Goal: Task Accomplishment & Management: Complete application form

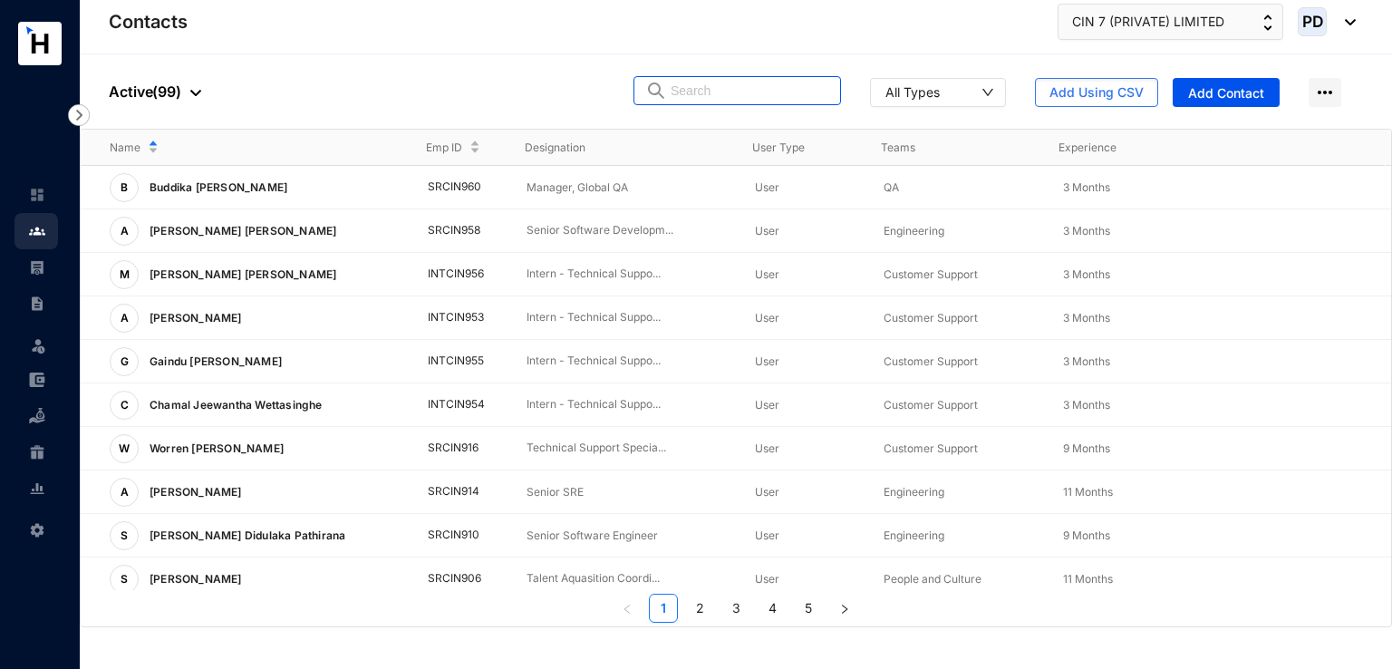
click at [762, 102] on input "text" at bounding box center [750, 90] width 159 height 27
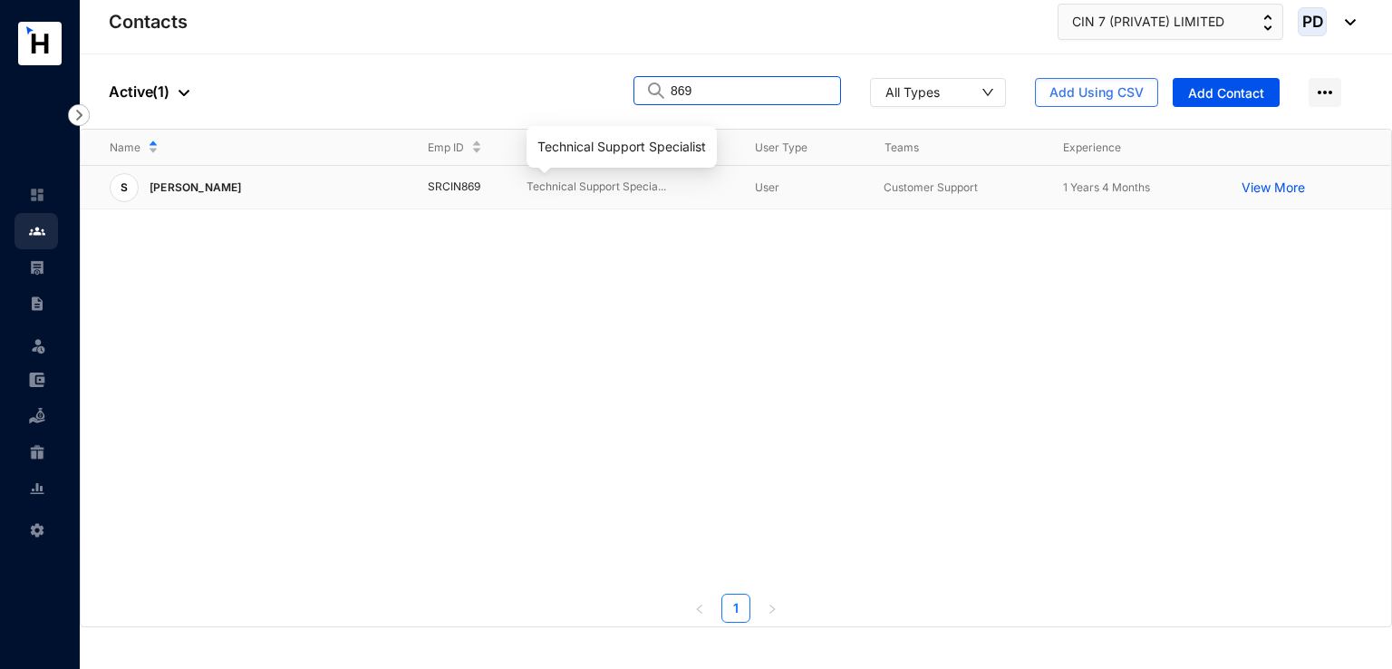
type input "869"
click at [554, 183] on p "Technical Support Specia..." at bounding box center [626, 187] width 199 height 17
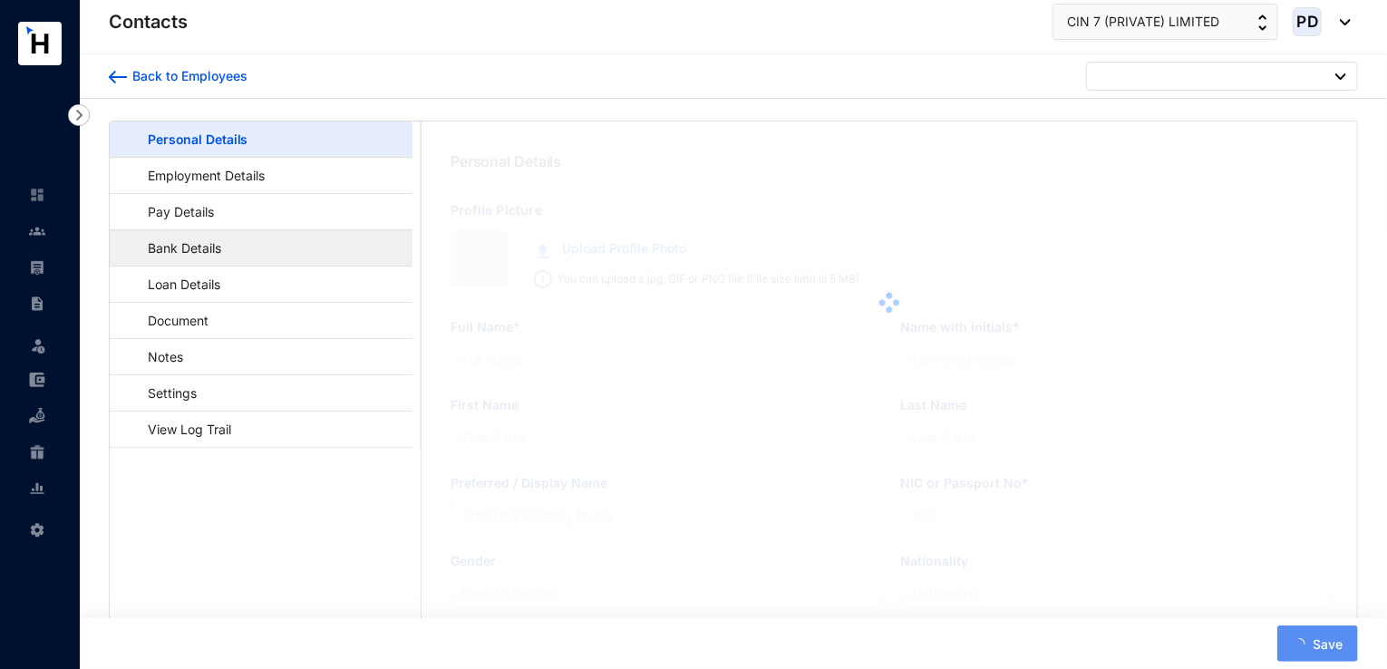
type input "[PERSON_NAME]"
type input "Azeez"
type input "903172657V"
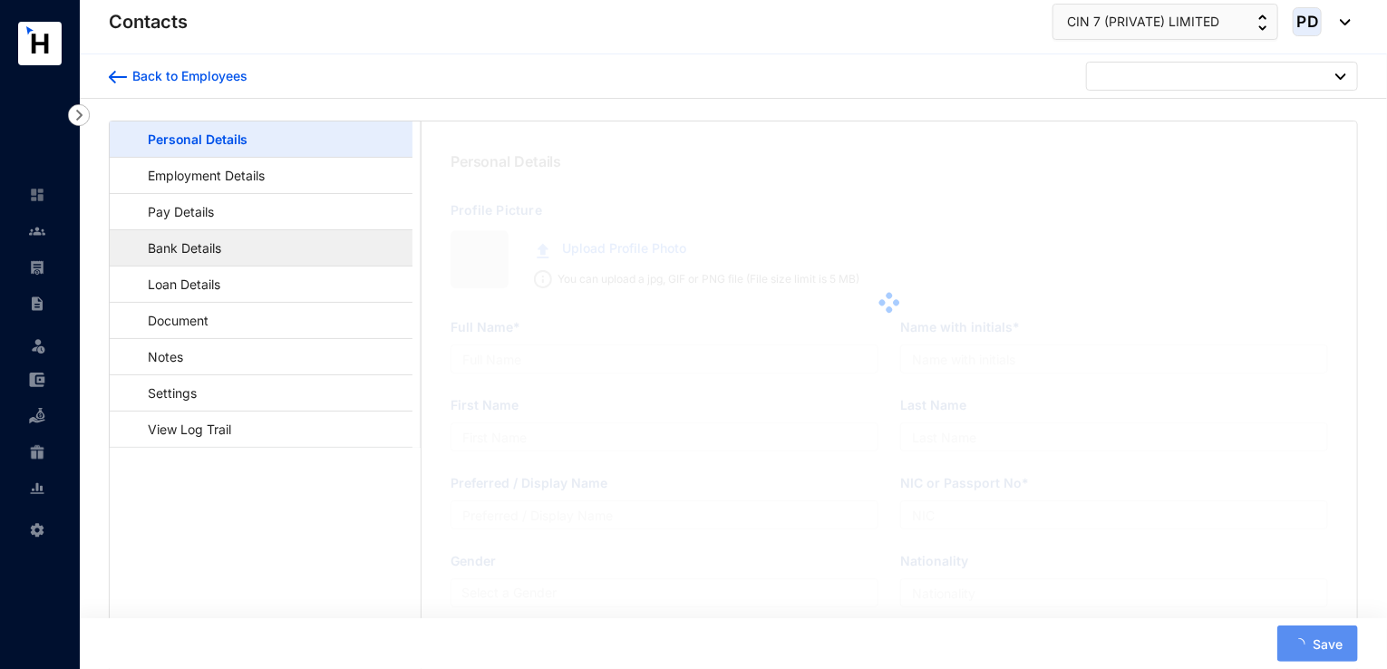
type input "761022728"
type input "[STREET_ADDRESS]"
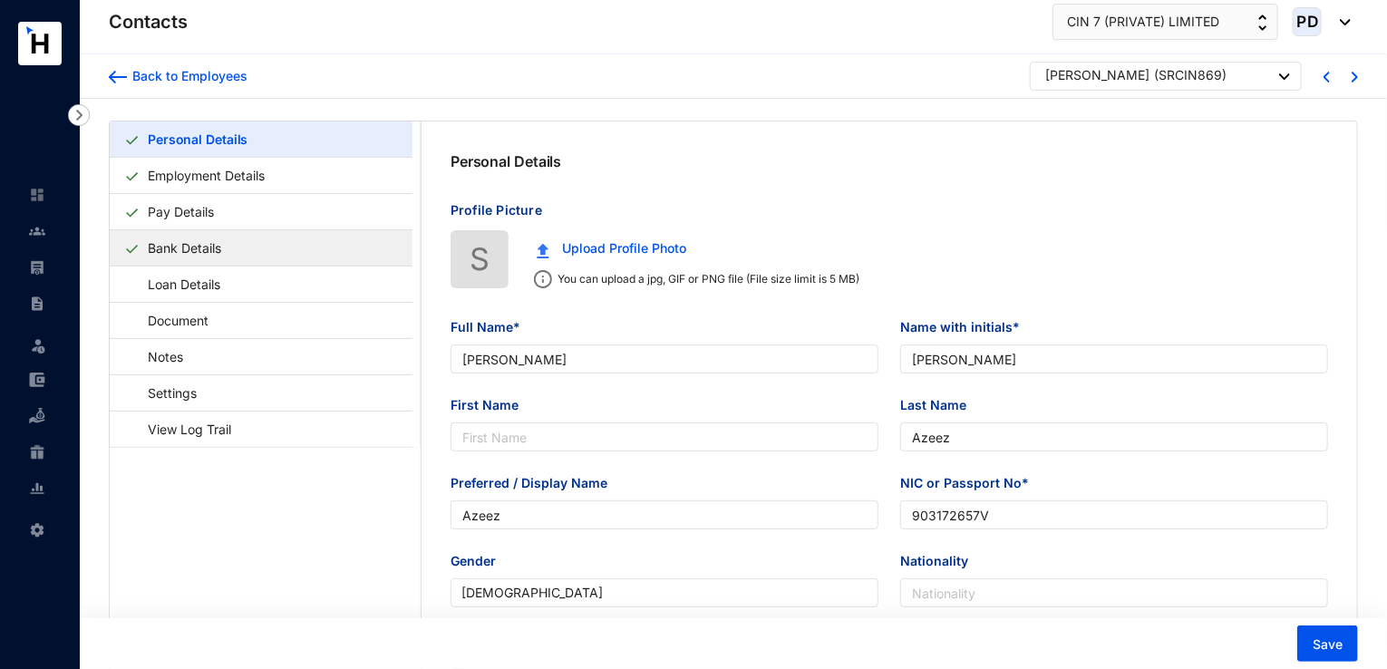
click at [218, 252] on link "Bank Details" at bounding box center [184, 247] width 88 height 37
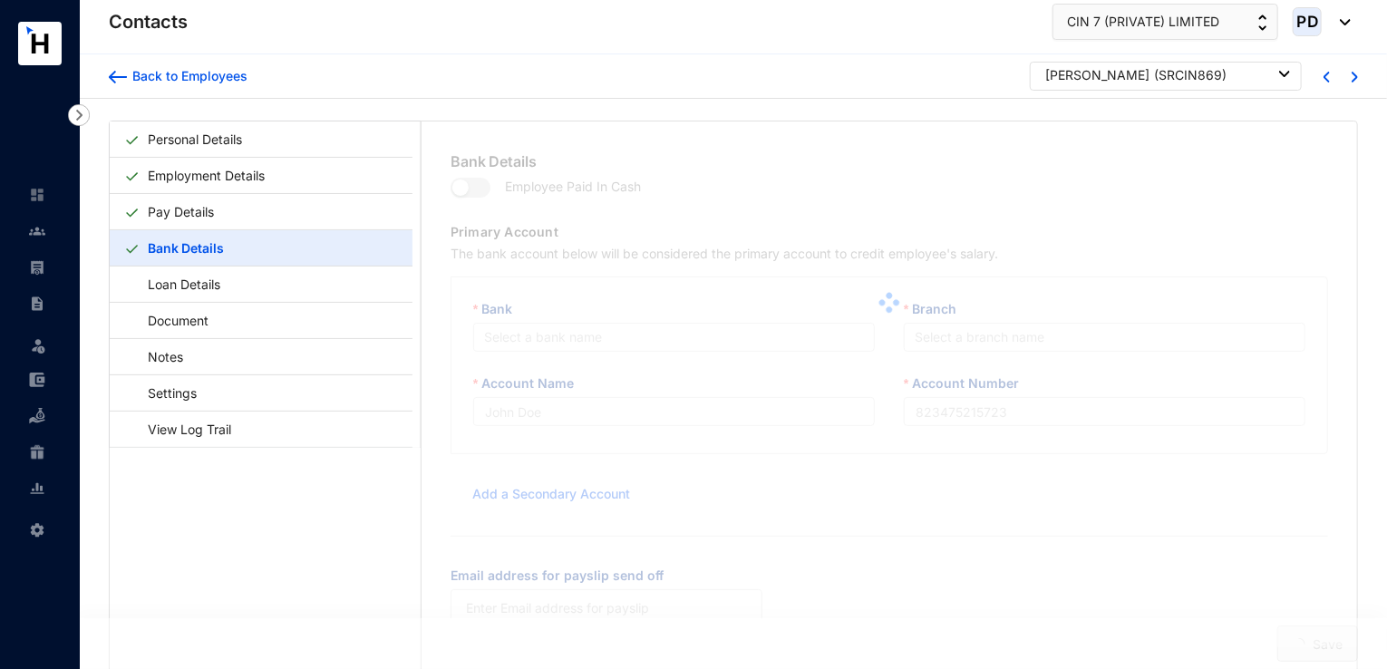
type input "[PERSON_NAME]"
type input "65020320891"
type input "[PERSON_NAME][EMAIL_ADDRESS][PERSON_NAME][DOMAIN_NAME]"
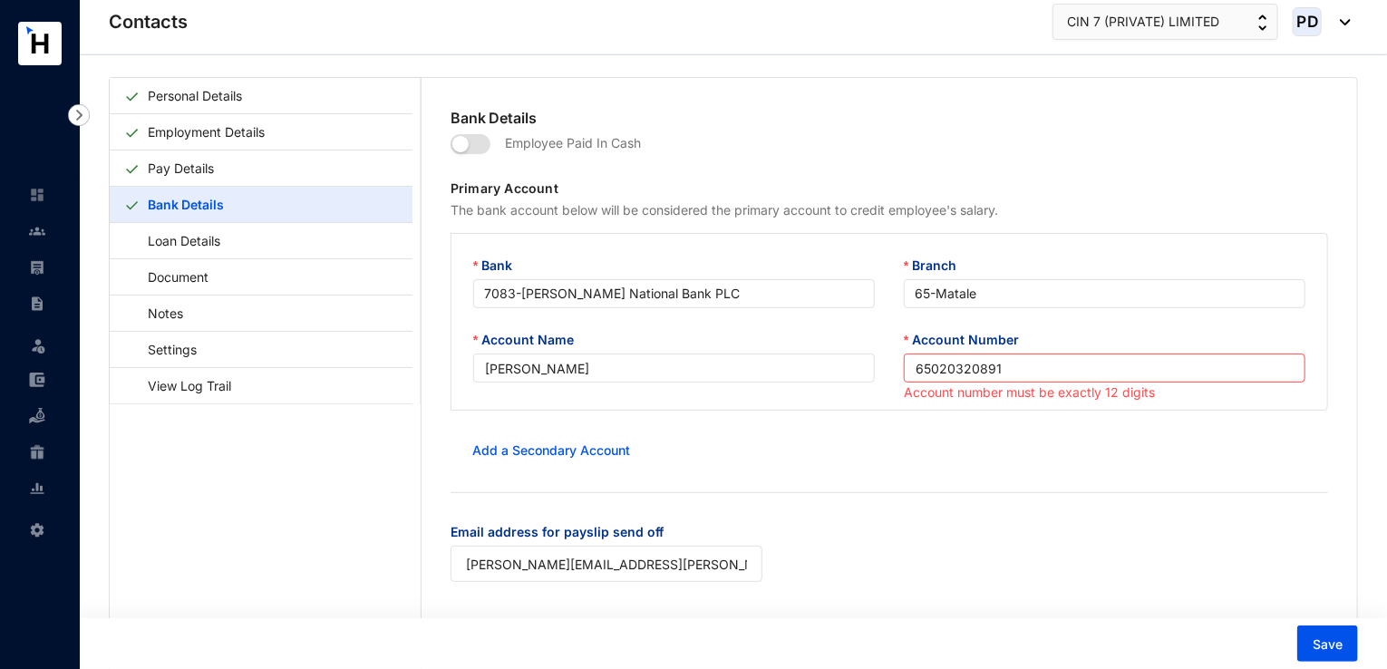
scroll to position [41, 0]
drag, startPoint x: 1039, startPoint y: 372, endPoint x: 809, endPoint y: 388, distance: 230.8
click at [809, 388] on div "Account Name [PERSON_NAME] Account Number 65020320891 Account number must be ex…" at bounding box center [889, 370] width 861 height 74
paste input "10037647500"
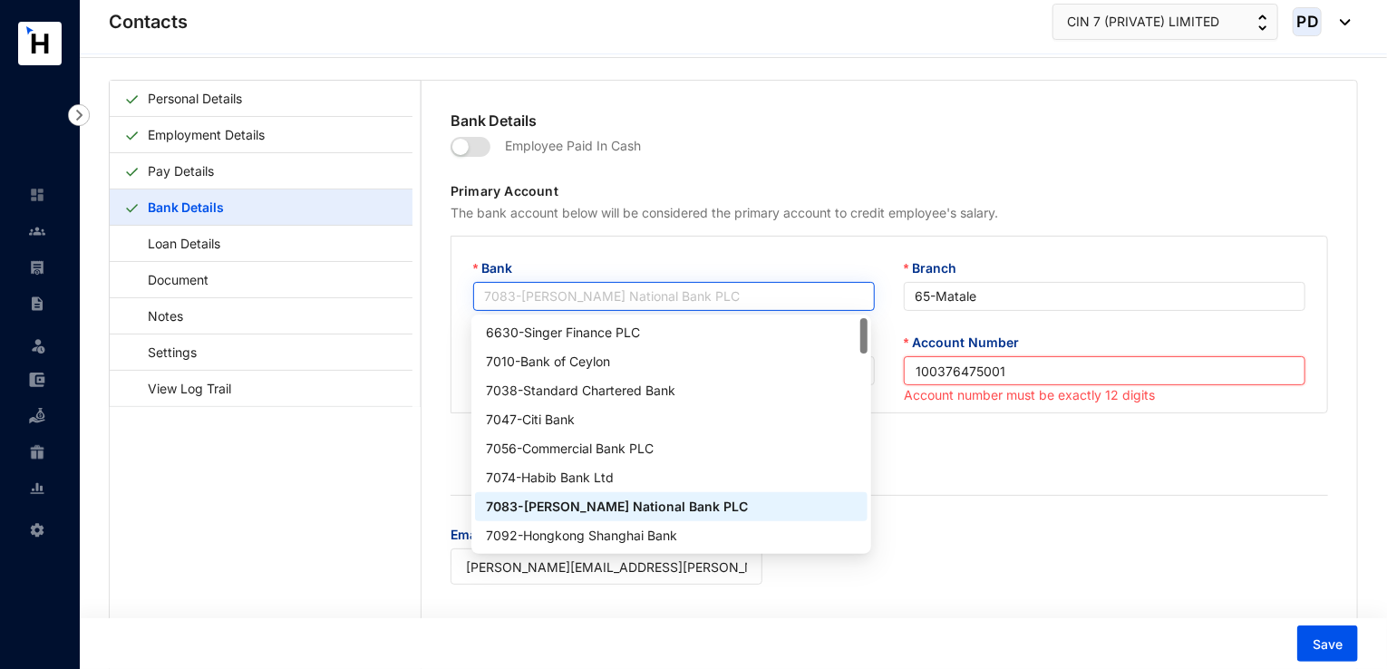
click at [570, 298] on span "7083 - [PERSON_NAME] National Bank PLC" at bounding box center [674, 296] width 380 height 27
type input "100376475001"
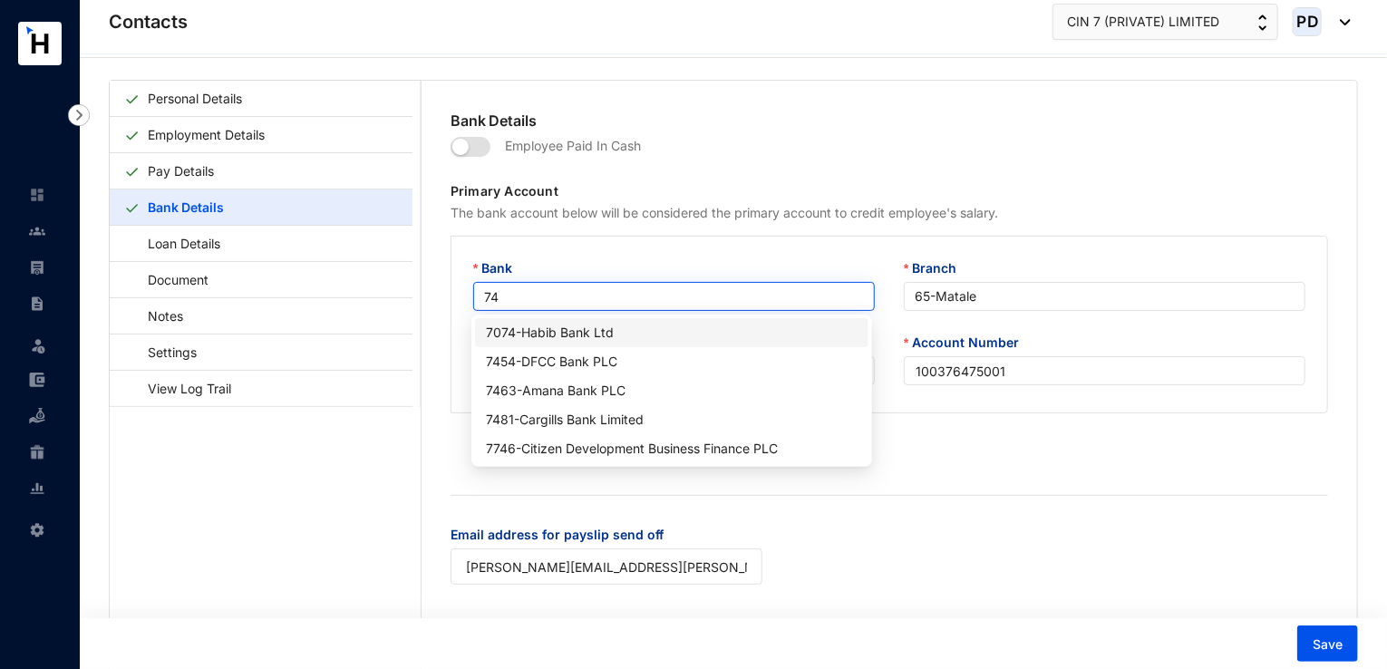
type input "746"
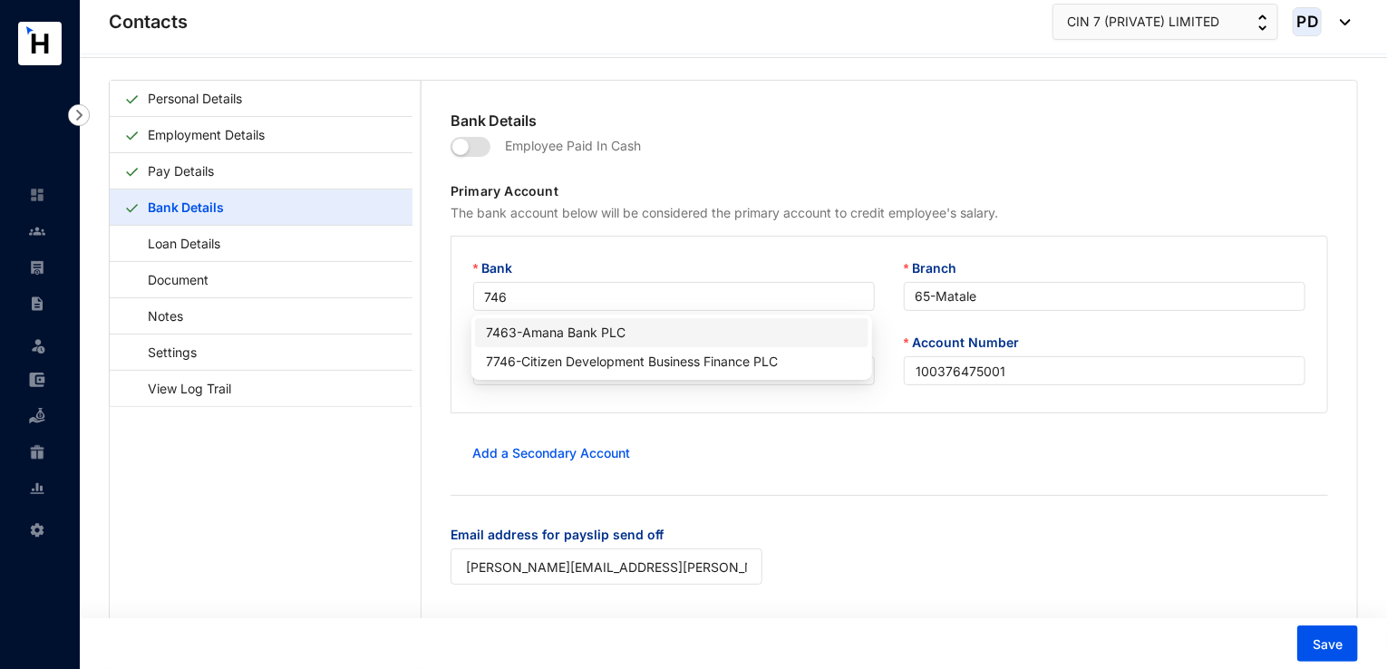
click at [575, 336] on div "7463 - Amana Bank PLC" at bounding box center [671, 333] width 371 height 20
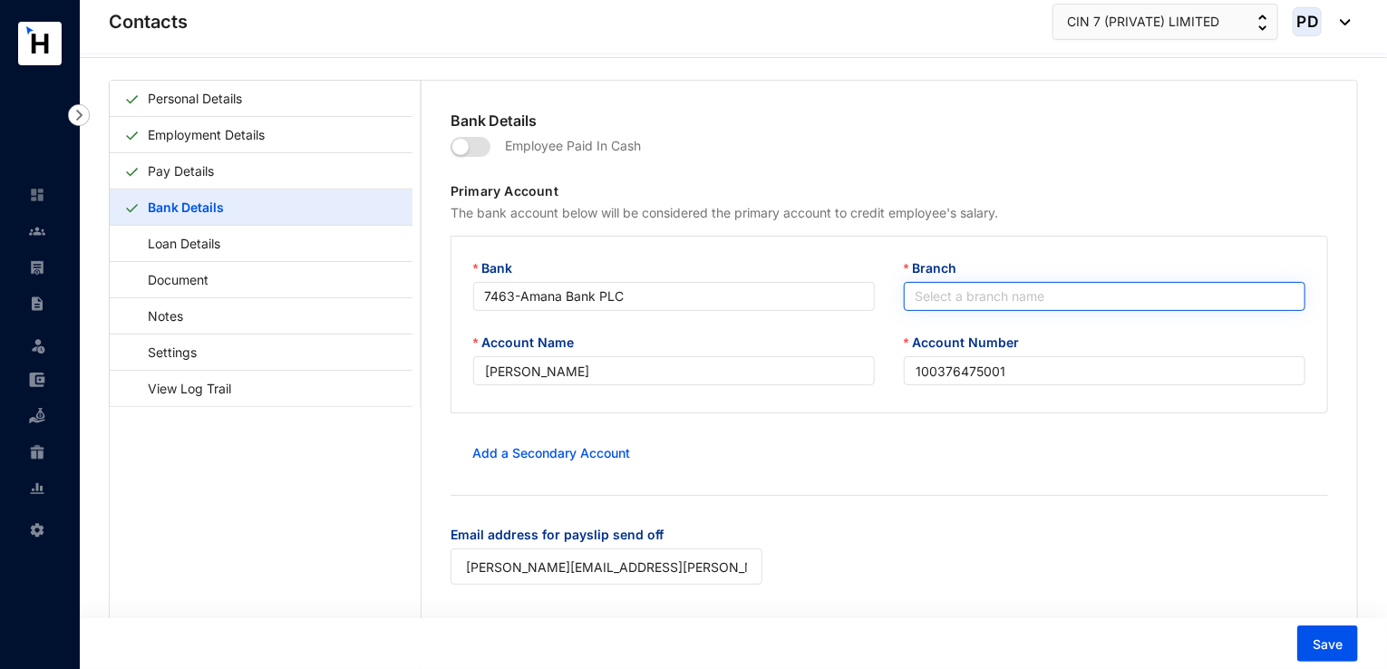
click at [945, 289] on input "Branch" at bounding box center [1105, 296] width 380 height 27
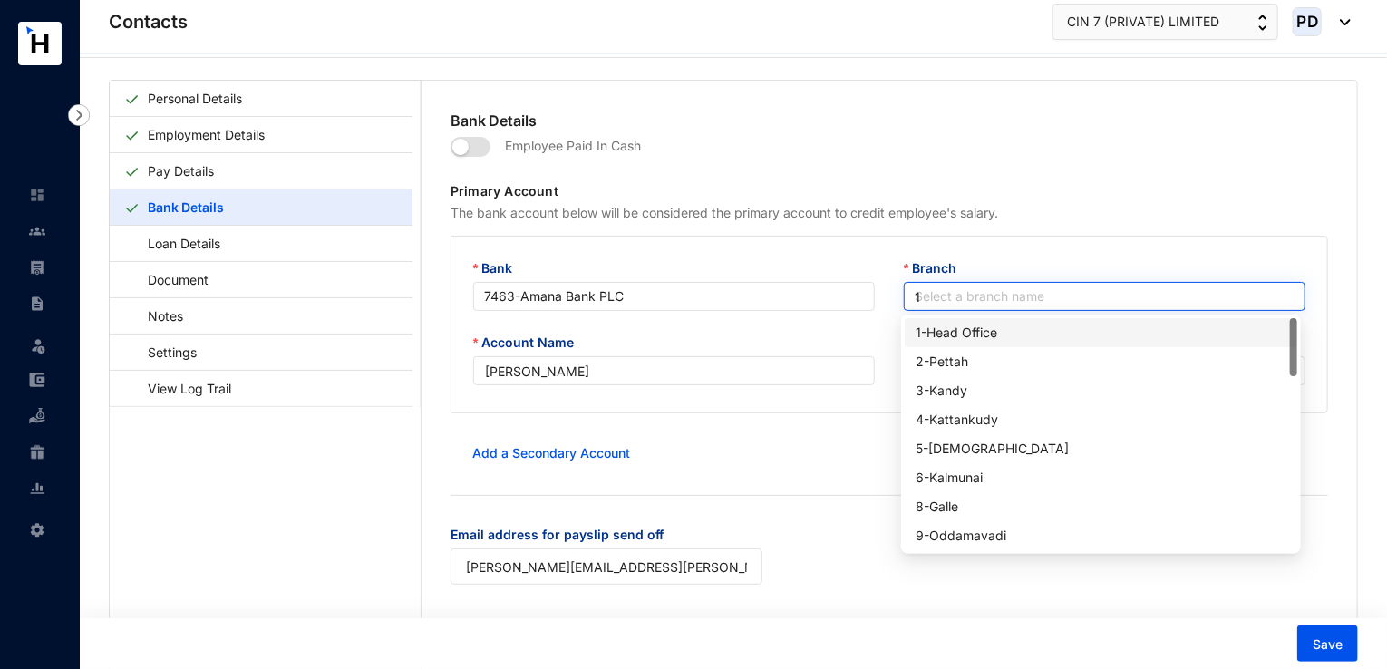
type input "11"
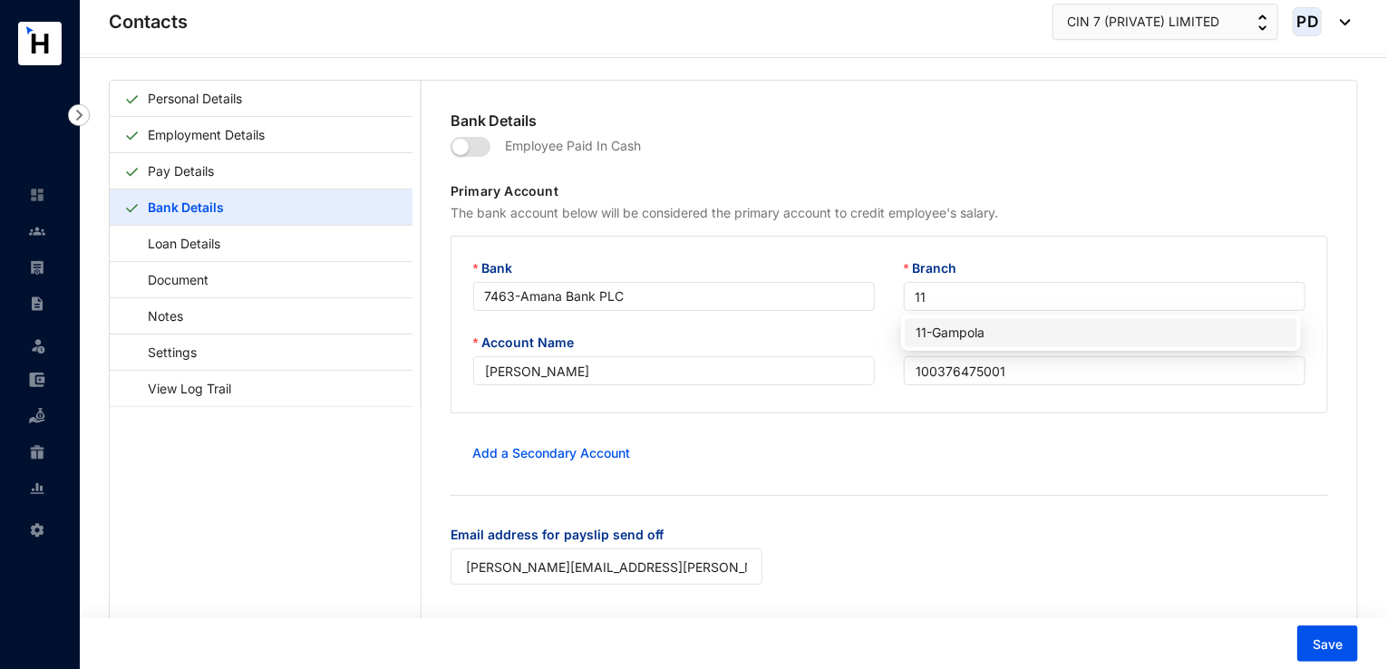
click at [972, 334] on div "11 - Gampola" at bounding box center [1101, 333] width 371 height 20
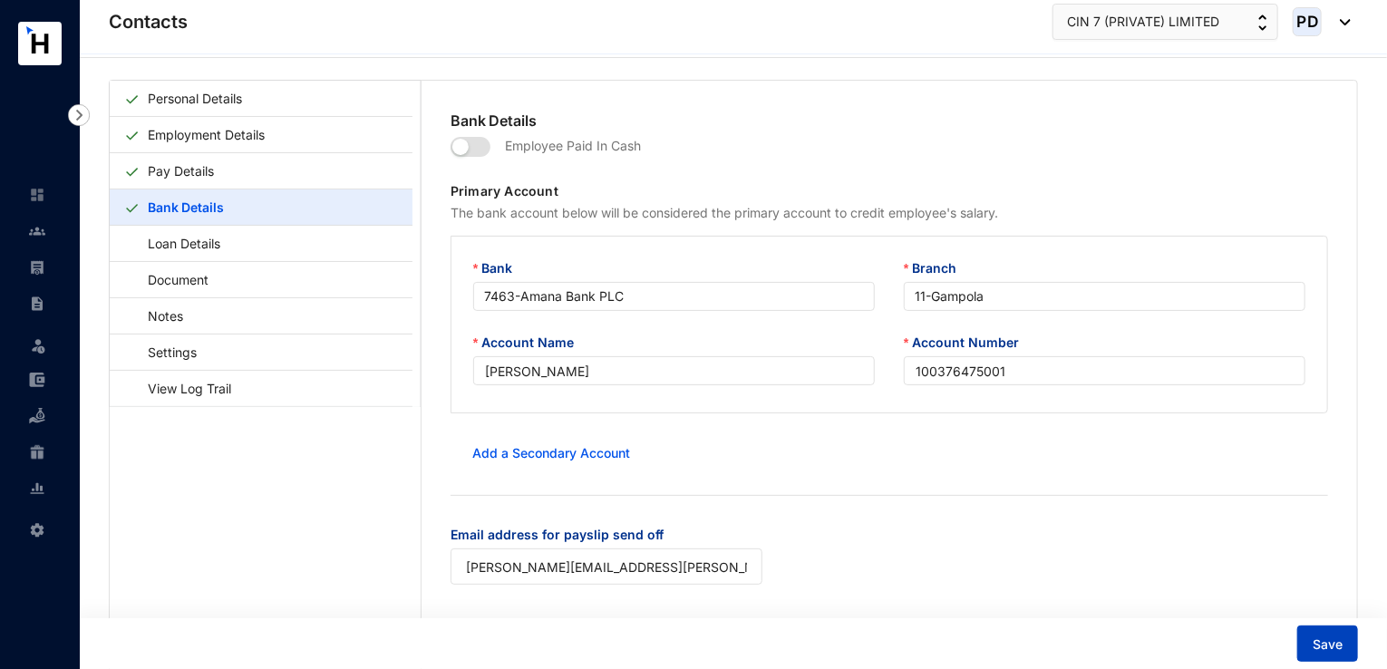
click at [1321, 633] on button "Save" at bounding box center [1327, 643] width 61 height 36
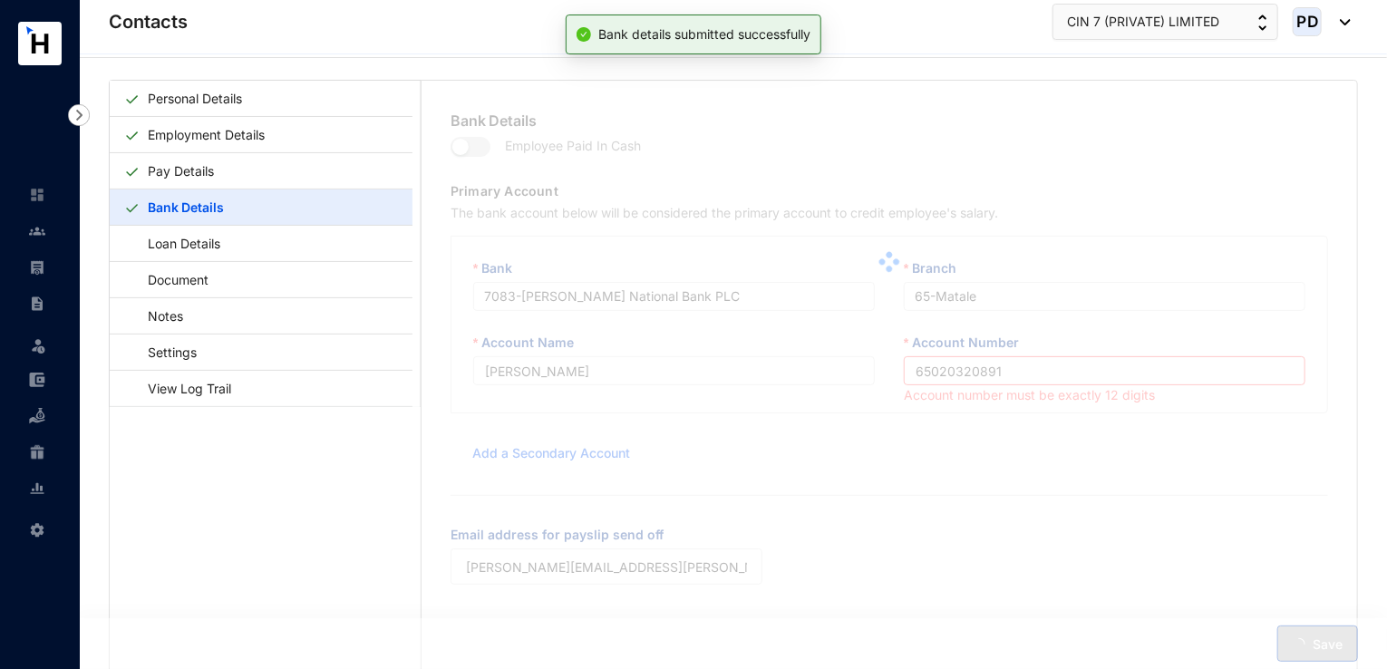
type input "100376475001"
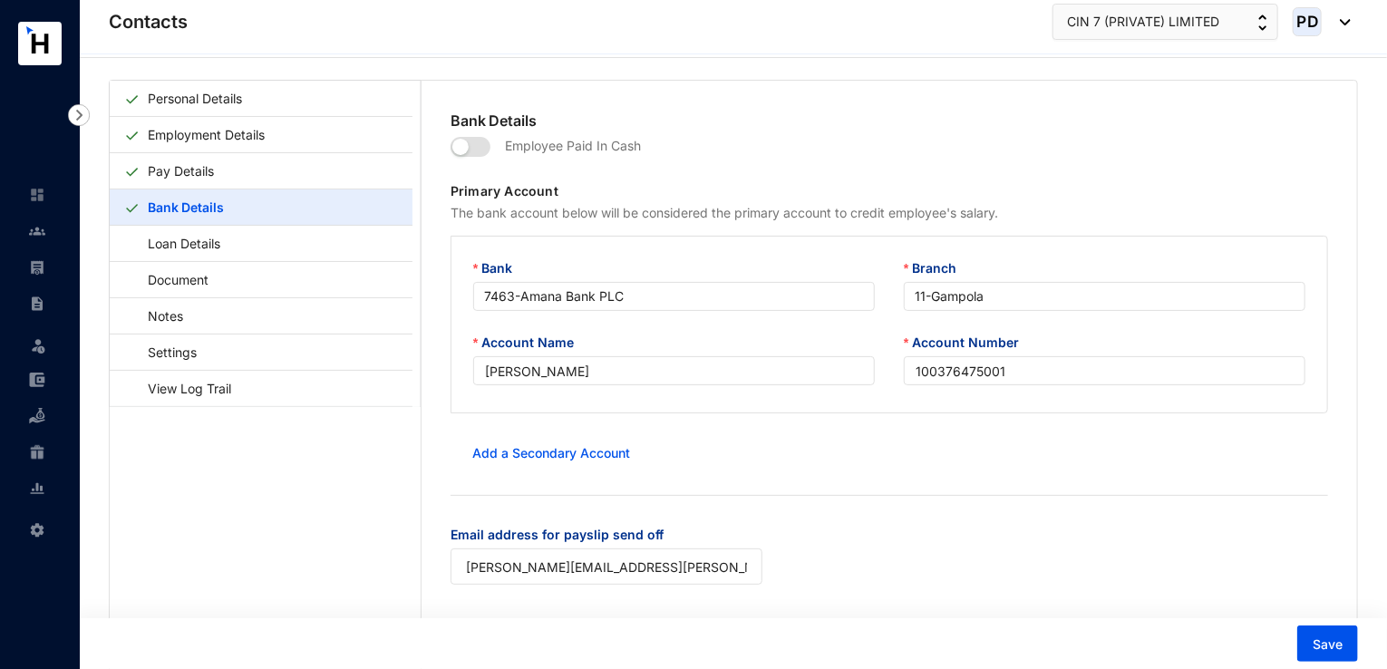
click at [1028, 436] on div "Add a Secondary Account" at bounding box center [888, 453] width 877 height 36
click at [983, 460] on div "Add a Secondary Account" at bounding box center [888, 453] width 877 height 36
click at [1323, 643] on span "Save" at bounding box center [1328, 644] width 30 height 18
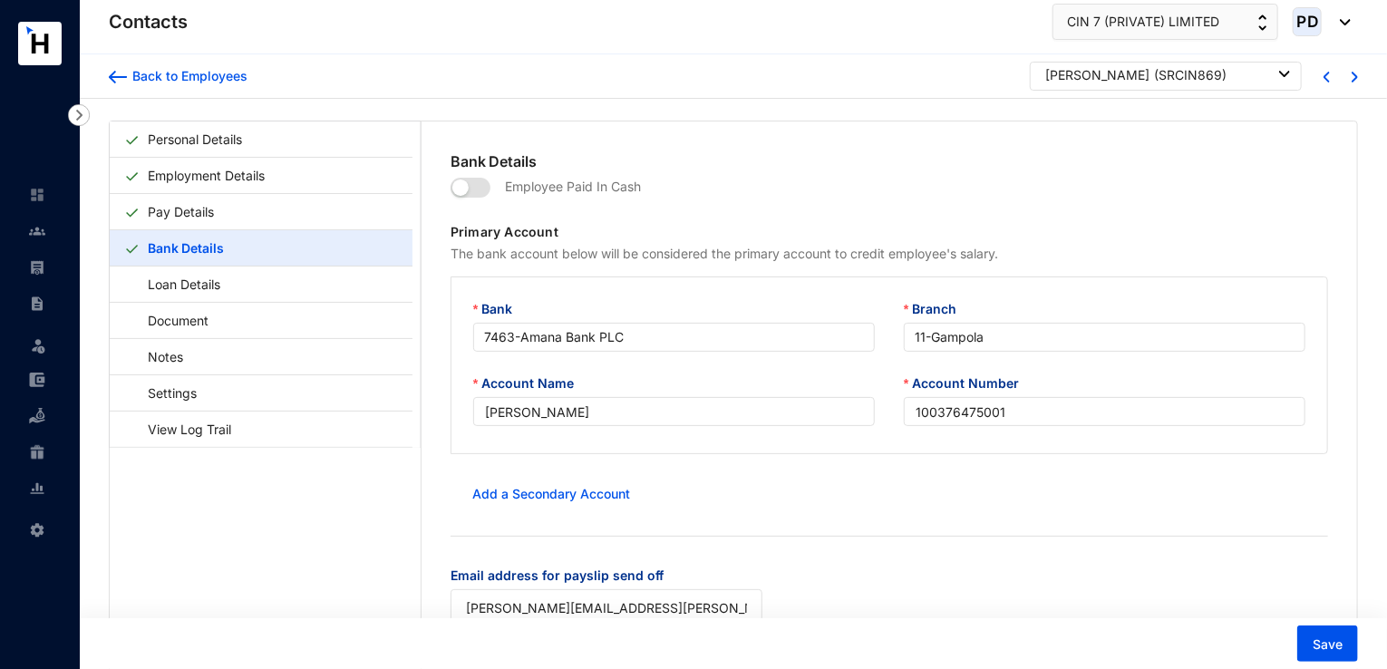
click at [108, 80] on div "Back to Employees [PERSON_NAME] ( SRCIN869 )" at bounding box center [733, 76] width 1307 height 44
click at [132, 77] on div "Back to Employees" at bounding box center [187, 76] width 121 height 18
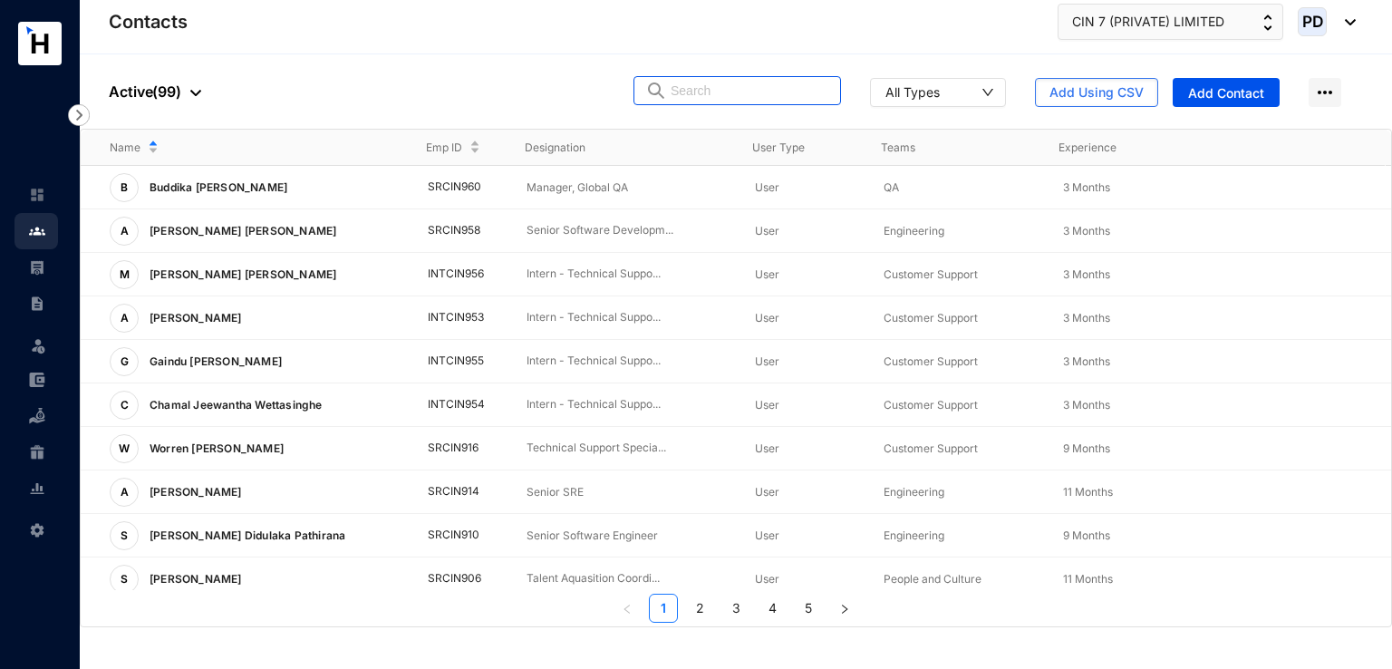
click at [834, 86] on span at bounding box center [738, 90] width 208 height 29
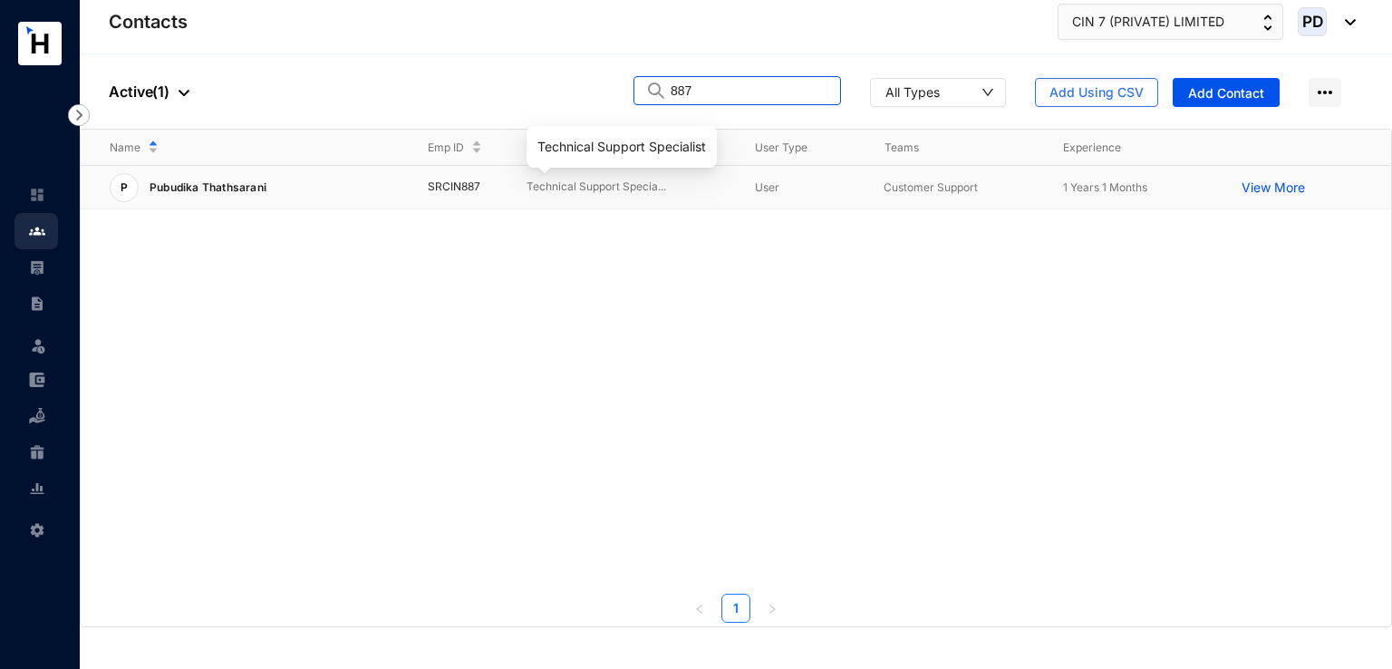
type input "887"
click at [603, 190] on p "Technical Support Specia..." at bounding box center [626, 187] width 199 height 17
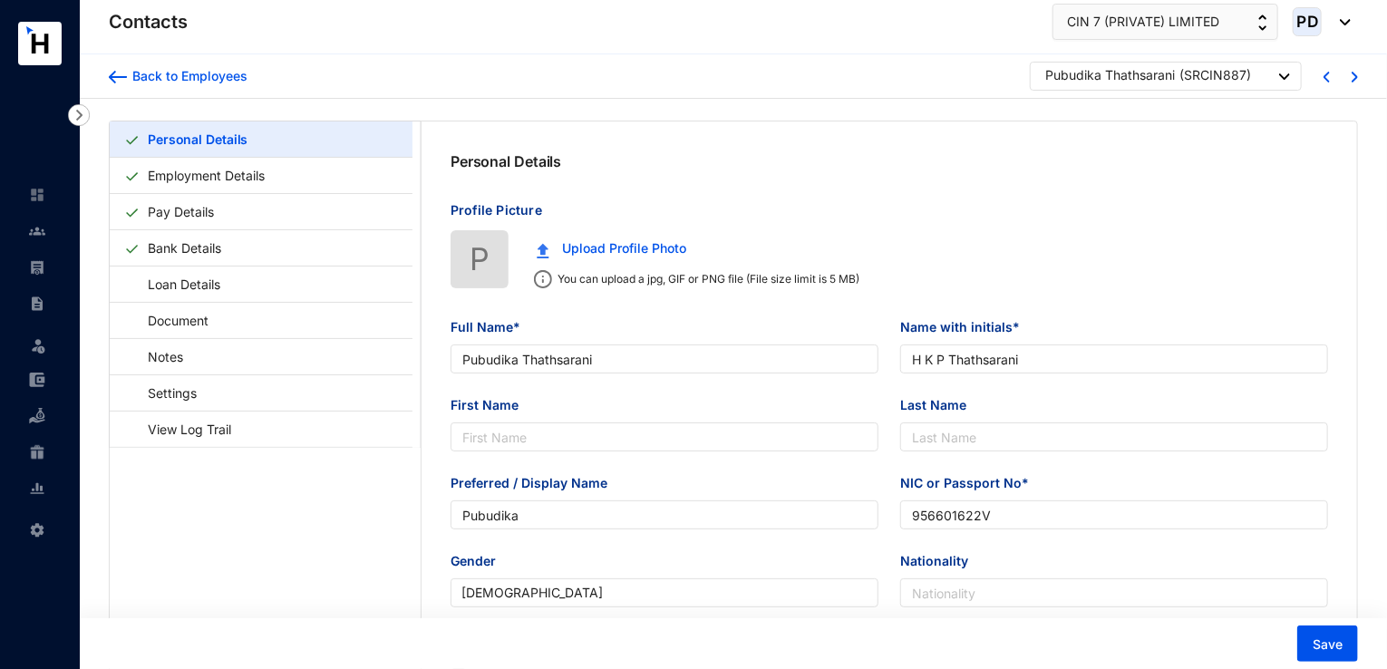
type input "Pubudika Thathsarani"
type input "H K P Thathsarani"
type input "Pubudika"
type input "956601622V"
type input "Gegawa, [GEOGRAPHIC_DATA], [GEOGRAPHIC_DATA], [GEOGRAPHIC_DATA]"
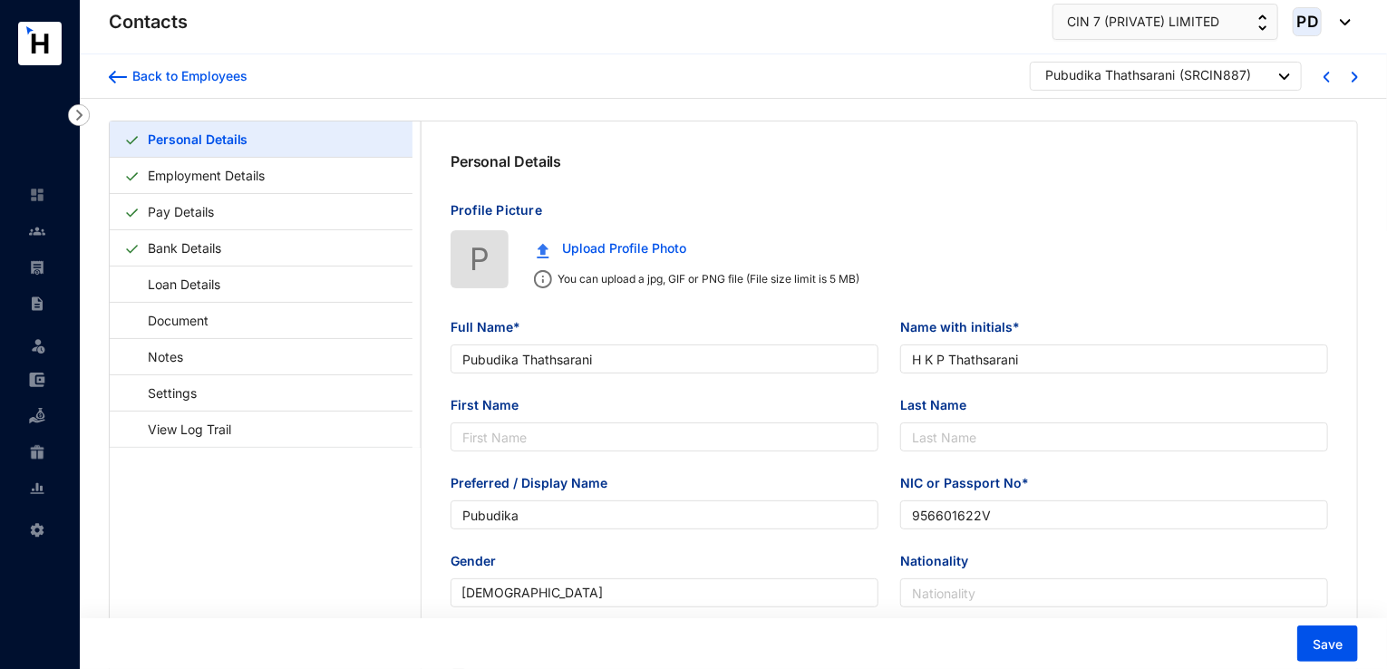
type input "[DATE]"
click at [170, 242] on link "Bank Details" at bounding box center [184, 247] width 88 height 37
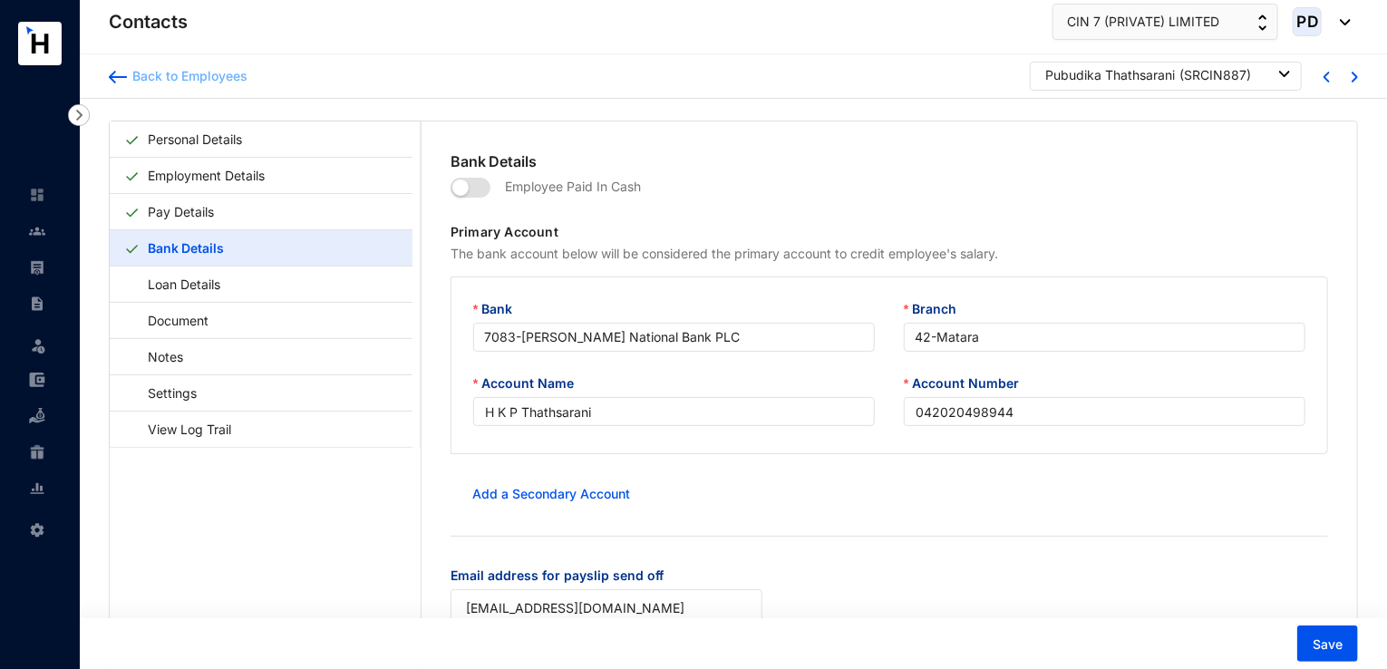
click at [192, 81] on div "Back to Employees" at bounding box center [187, 76] width 121 height 18
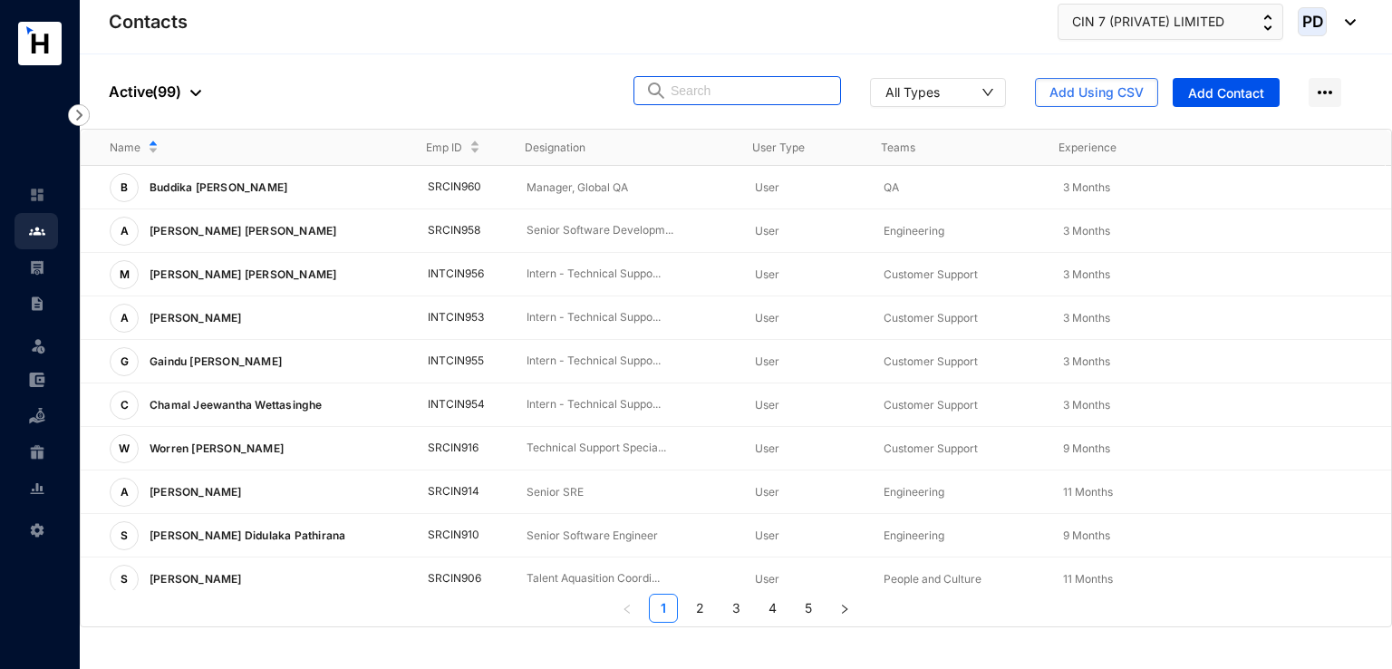
click at [812, 94] on input "text" at bounding box center [750, 90] width 159 height 27
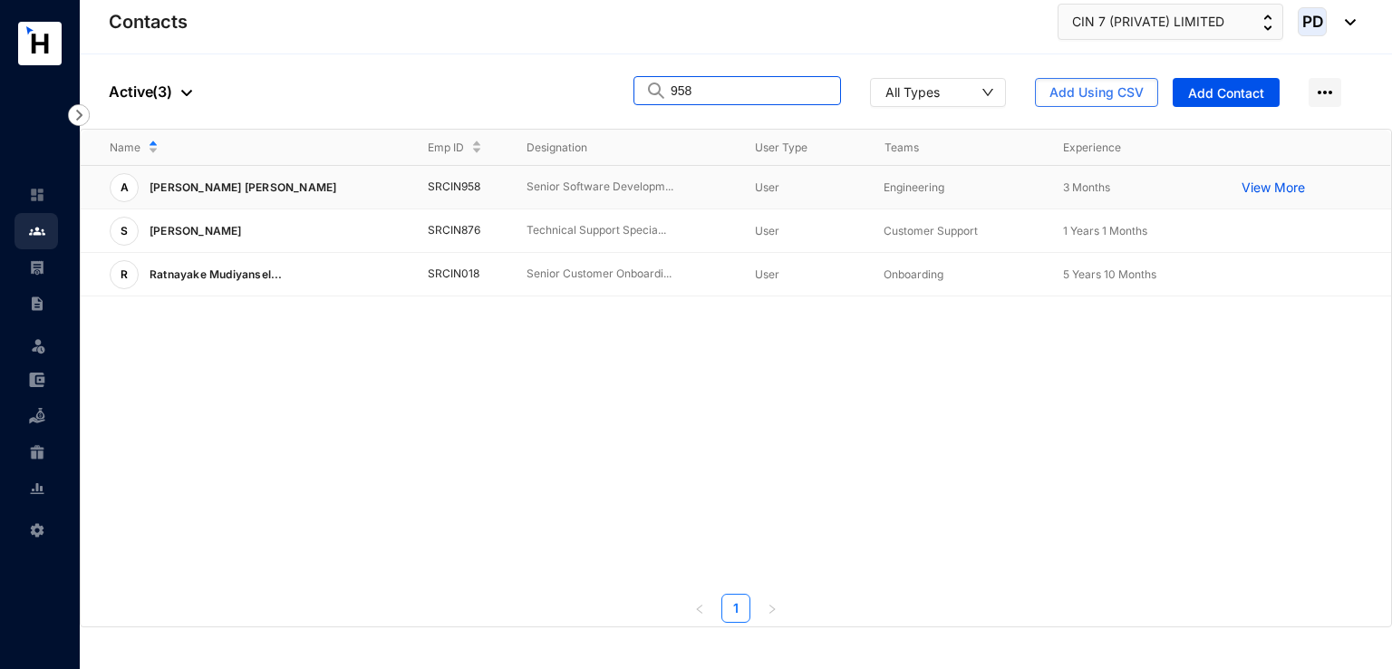
type input "958"
click at [461, 193] on td "SRCIN958" at bounding box center [449, 188] width 100 height 44
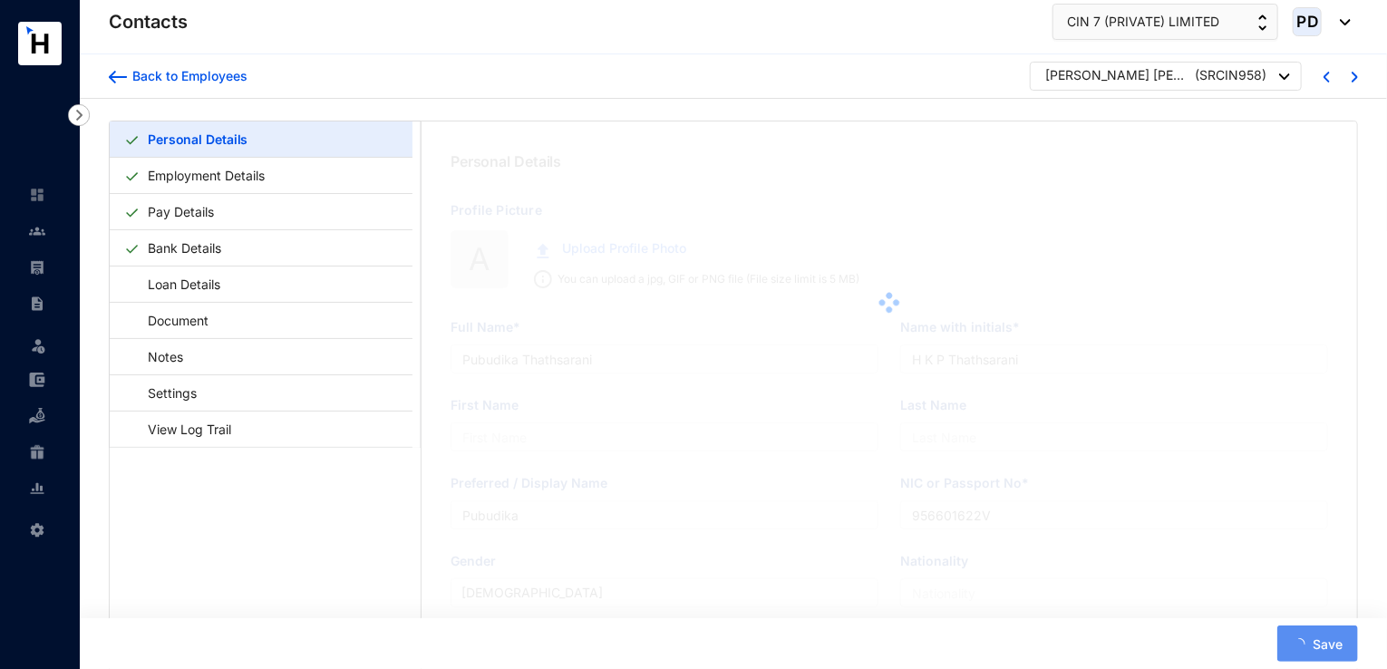
type input "[PERSON_NAME] [PERSON_NAME]"
type input "N.M.P.A.K. [PERSON_NAME]"
type input "Ajith"
type input "[PERSON_NAME]"
type input "Ajith"
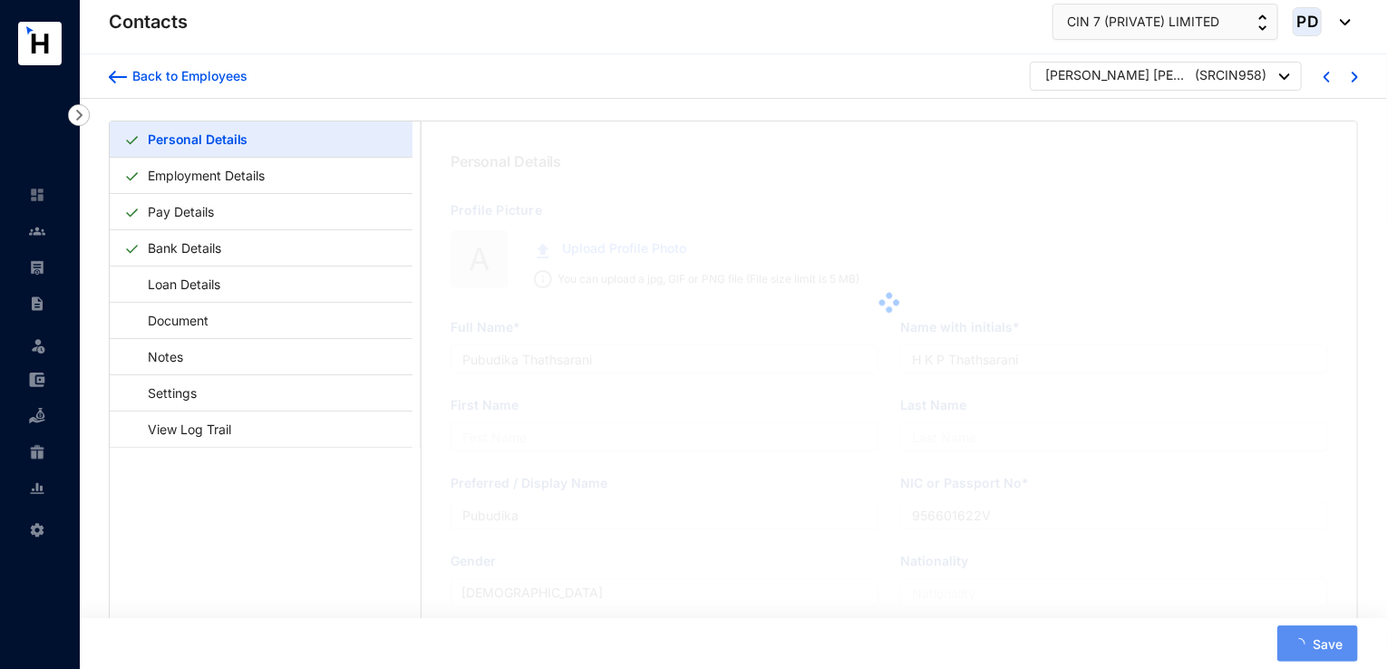
type input "198013701361"
type input "772307321"
type input "[STREET_ADDRESS]"
radio input "true"
type input "[DATE]"
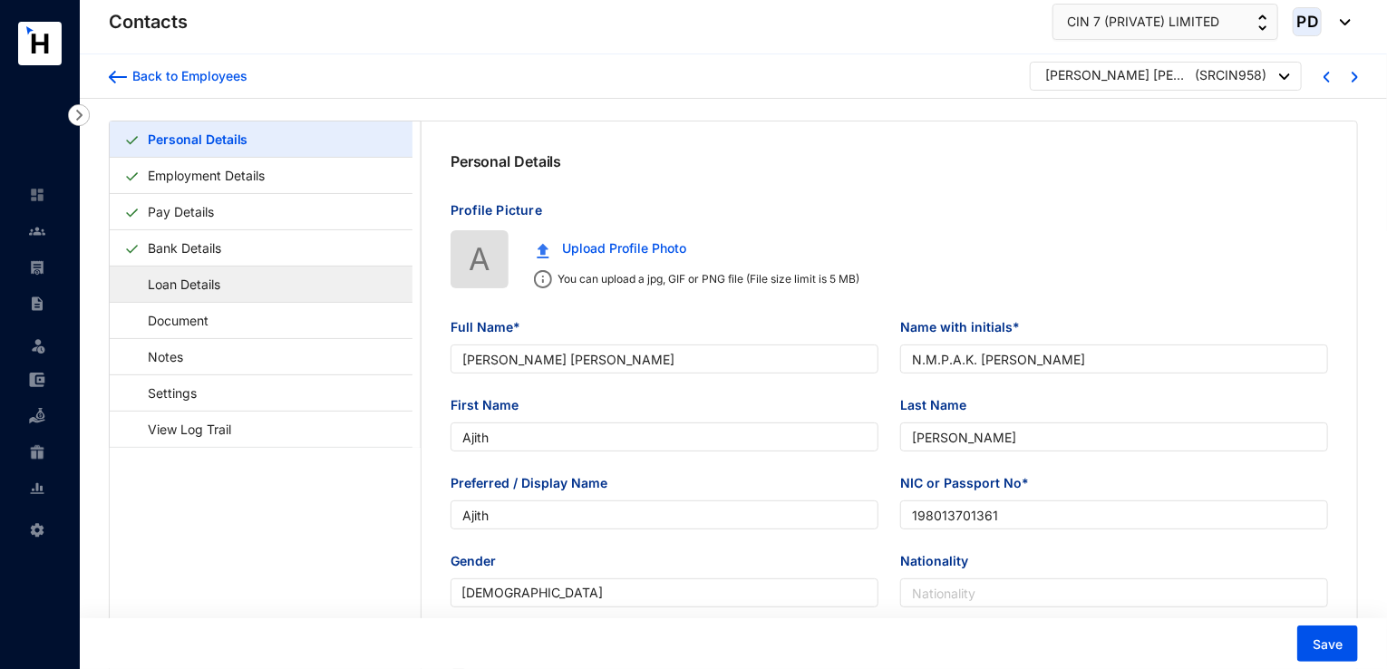
click at [166, 266] on link "Loan Details" at bounding box center [175, 284] width 102 height 37
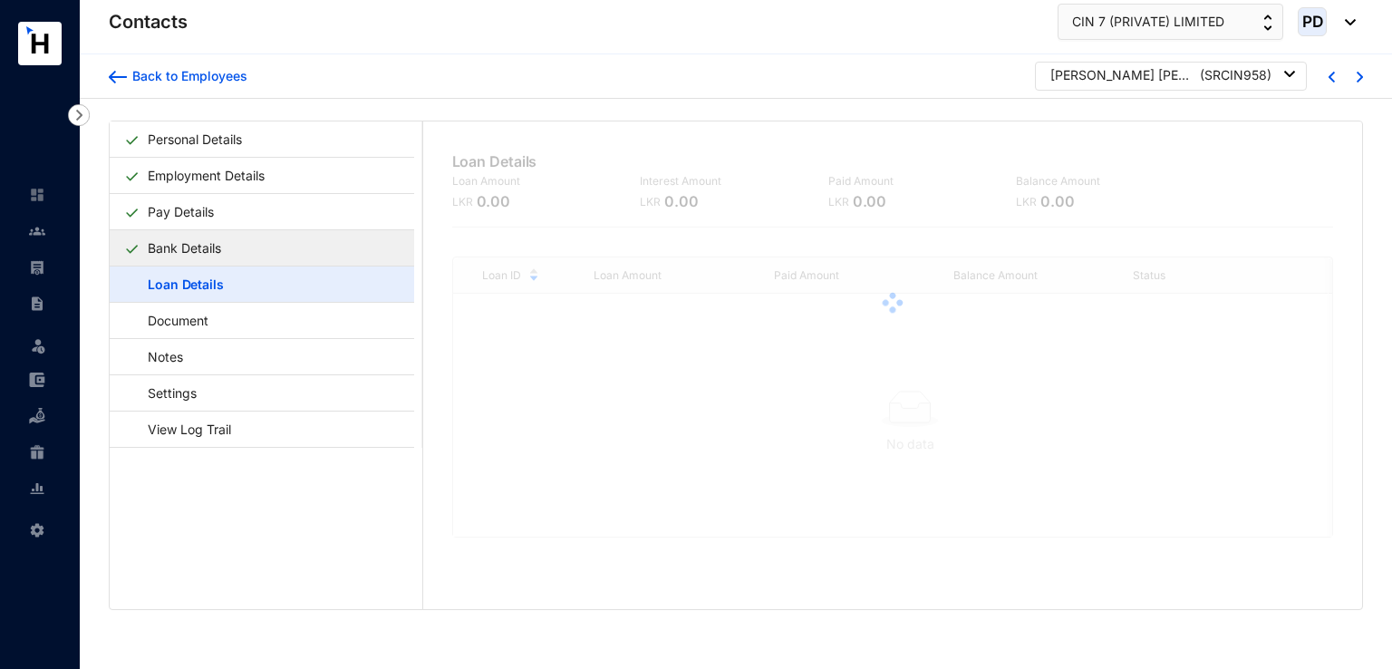
click at [177, 255] on link "Bank Details" at bounding box center [184, 247] width 88 height 37
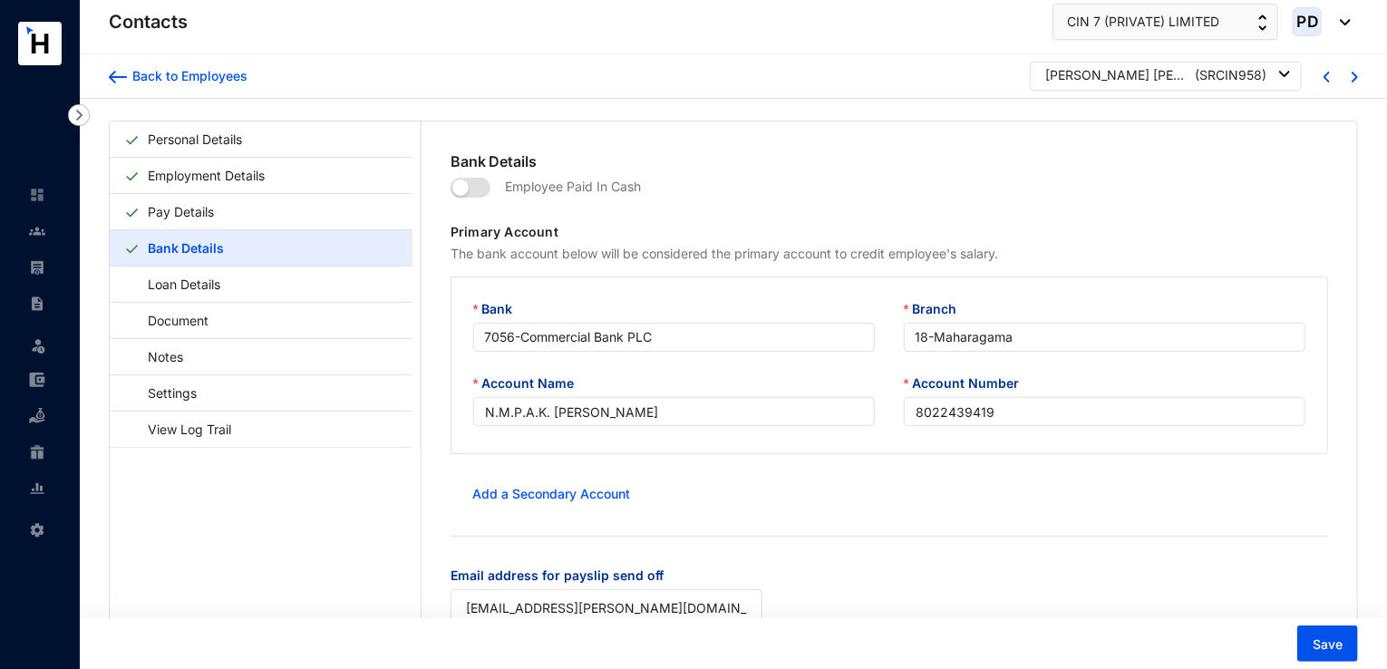
scroll to position [44, 0]
